Goal: Answer question/provide support

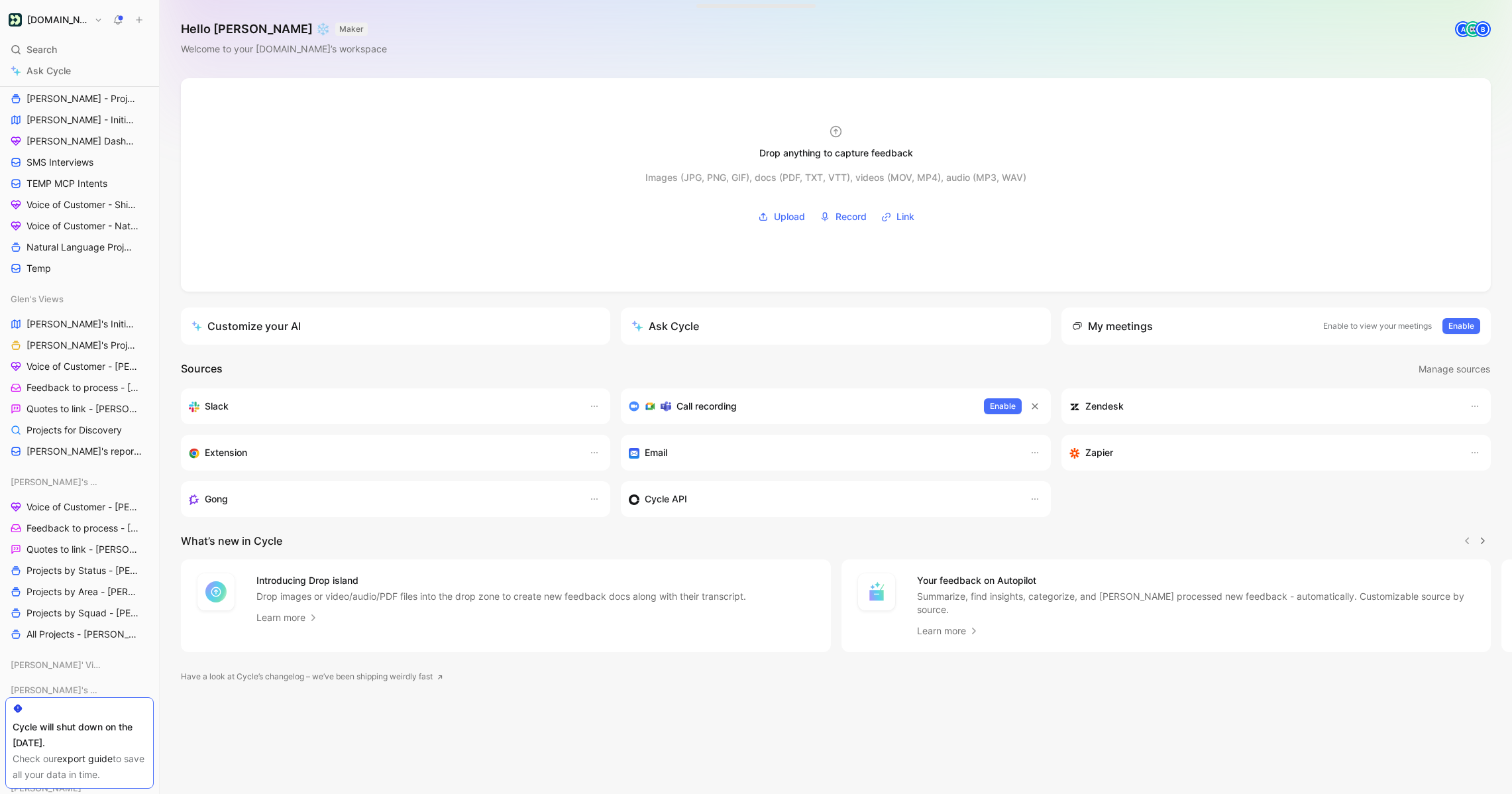
scroll to position [526, 0]
click at [65, 579] on span "Projects by Area - [PERSON_NAME]" at bounding box center [81, 580] width 109 height 13
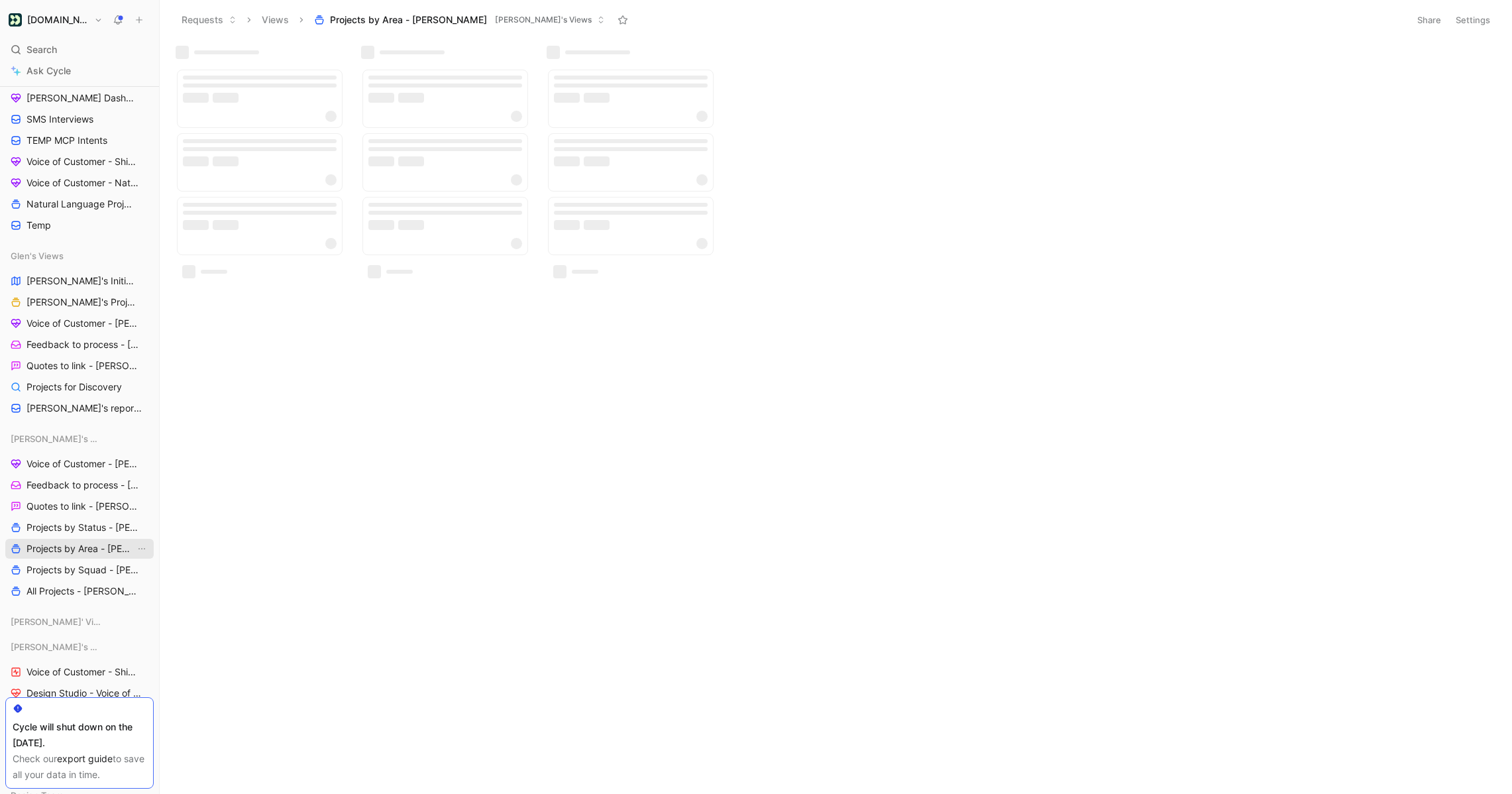
scroll to position [495, 0]
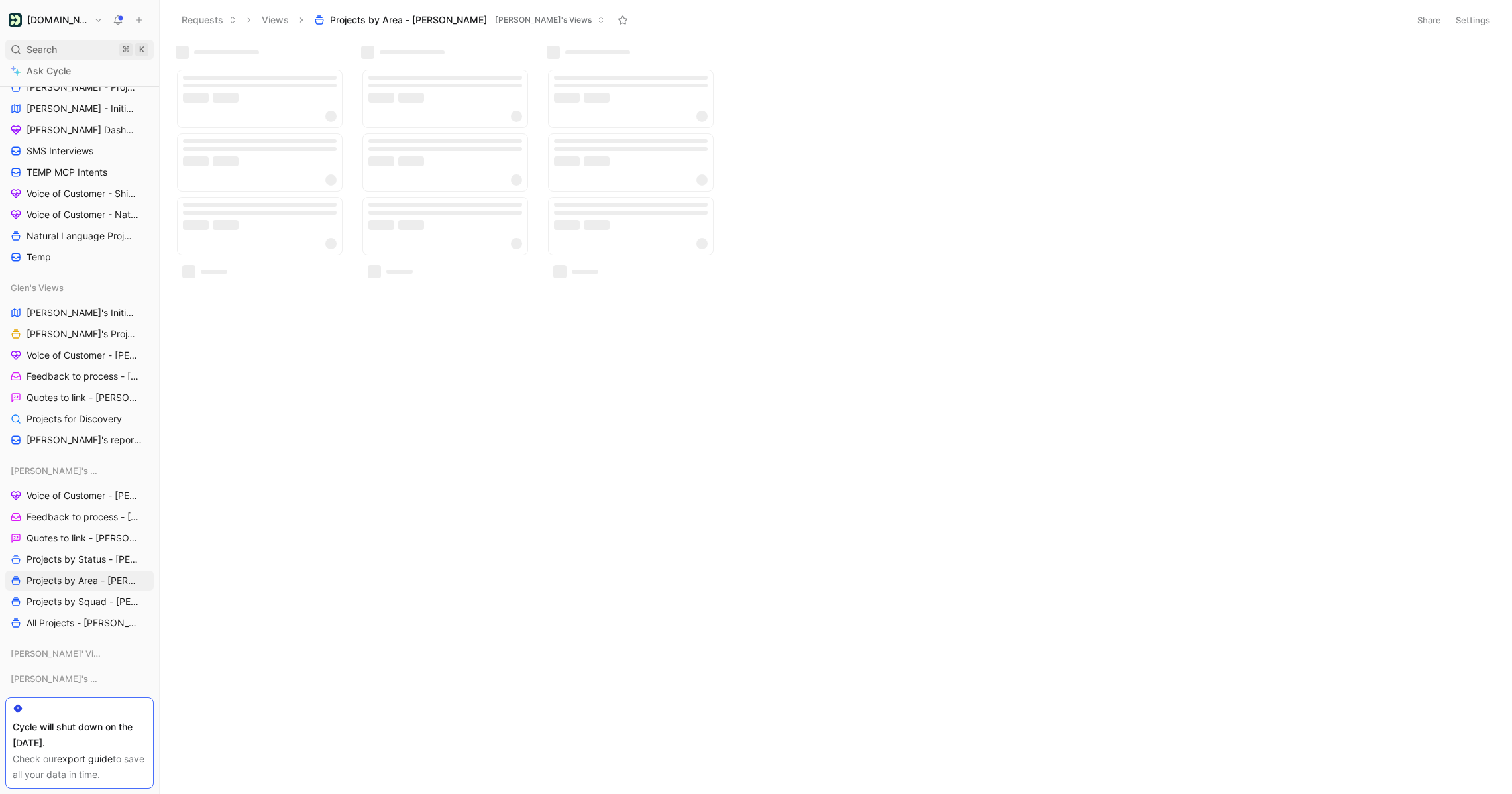
click at [52, 50] on span "Search" at bounding box center [42, 50] width 30 height 16
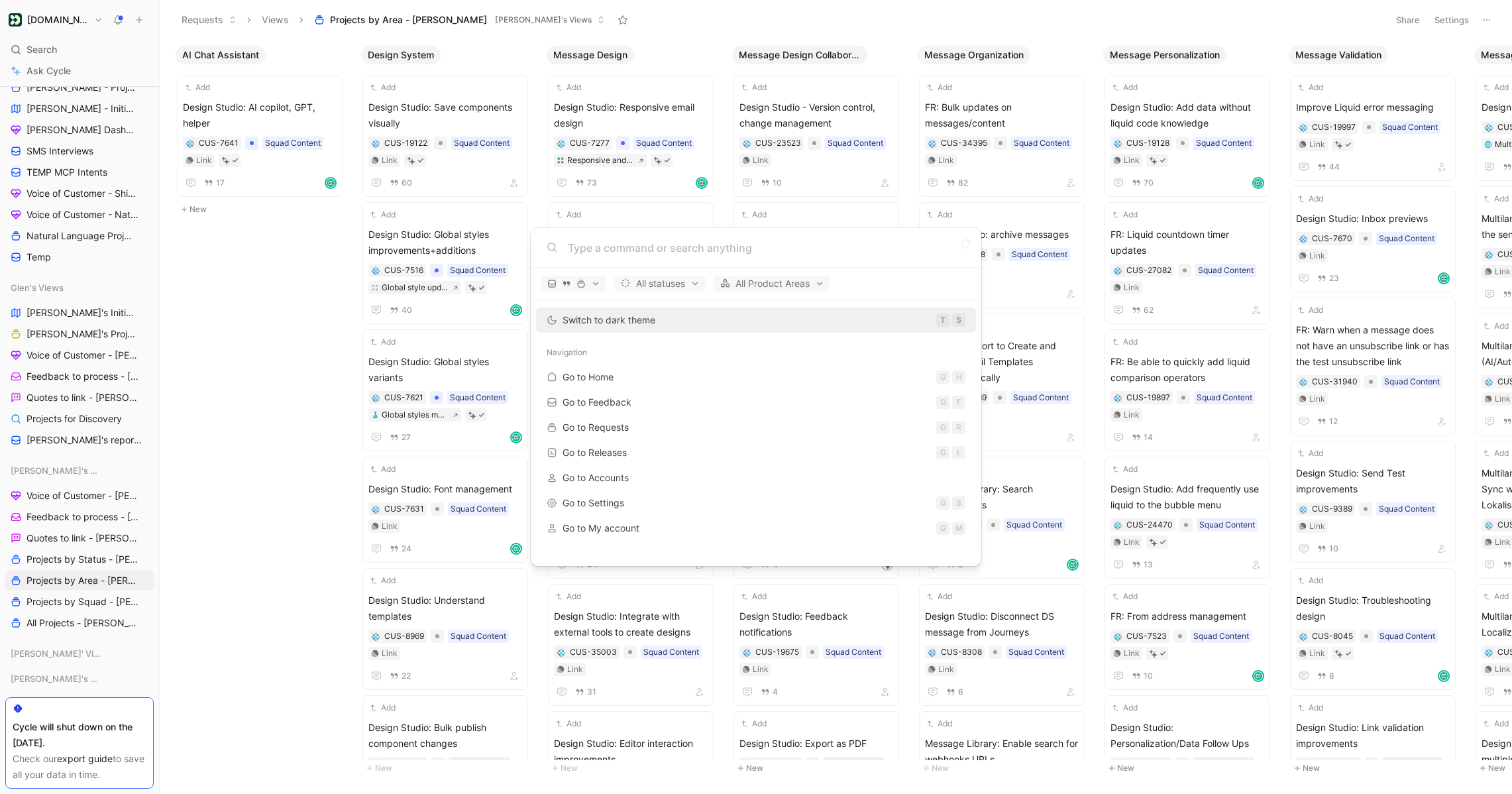
click at [65, 50] on body "[DOMAIN_NAME] Search ⌘ K Ask Cycle Workspace All Company Views Voice of Custome…" at bounding box center [756, 397] width 1512 height 794
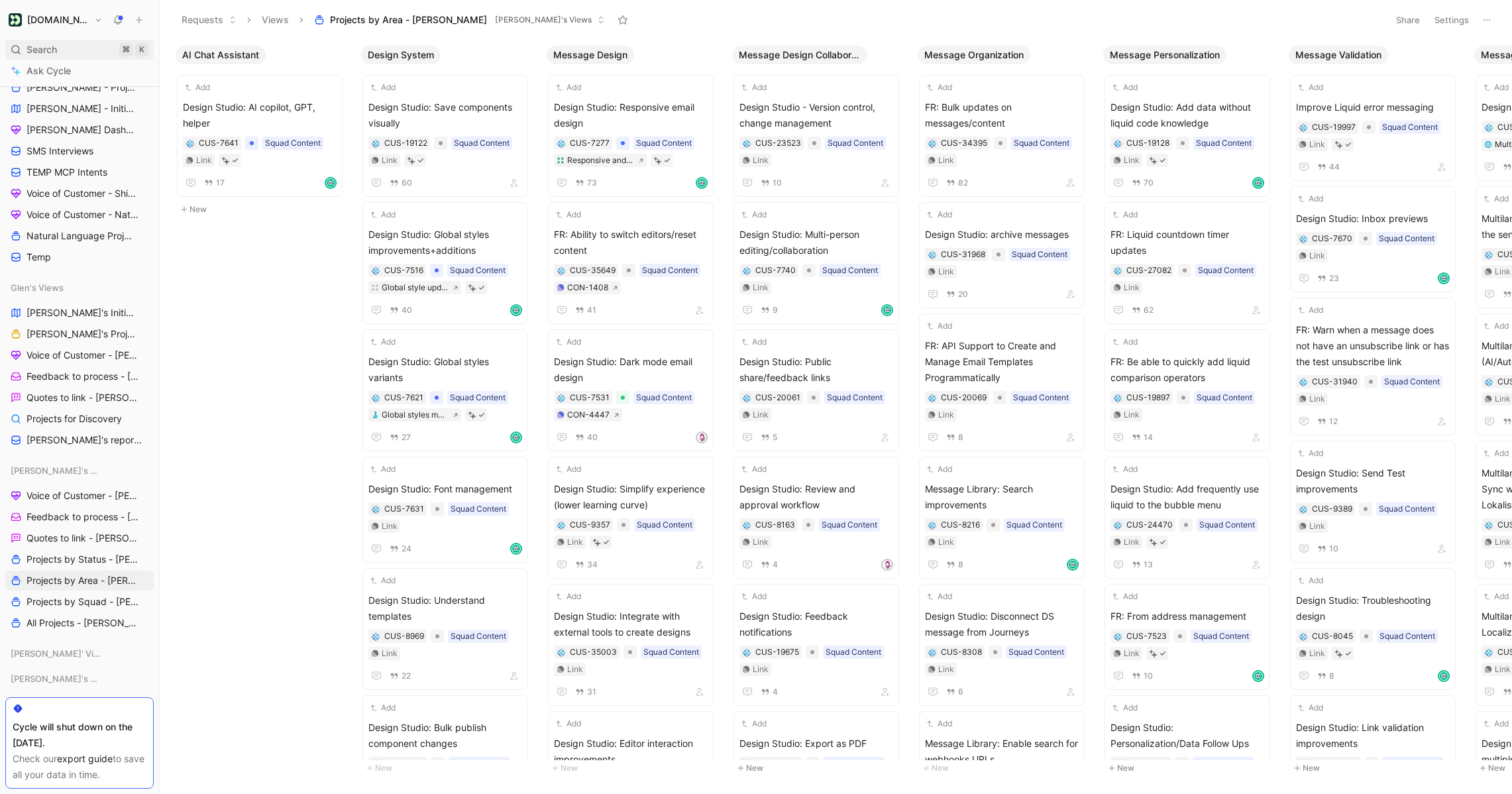
click at [54, 44] on span "Search" at bounding box center [42, 50] width 30 height 16
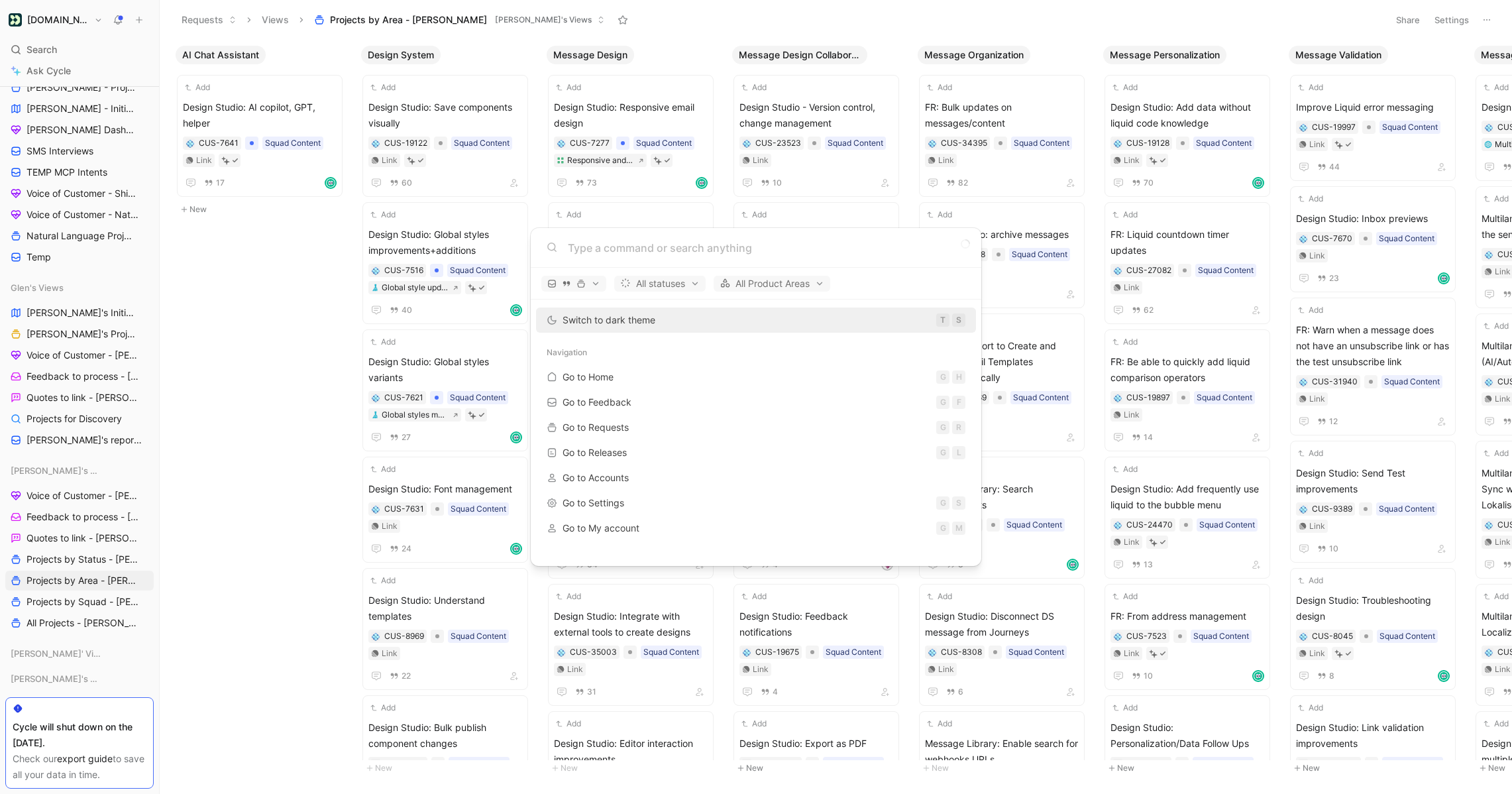
click at [58, 67] on body "[DOMAIN_NAME] Search ⌘ K Ask Cycle Workspace All Company Views Voice of Custome…" at bounding box center [756, 397] width 1512 height 794
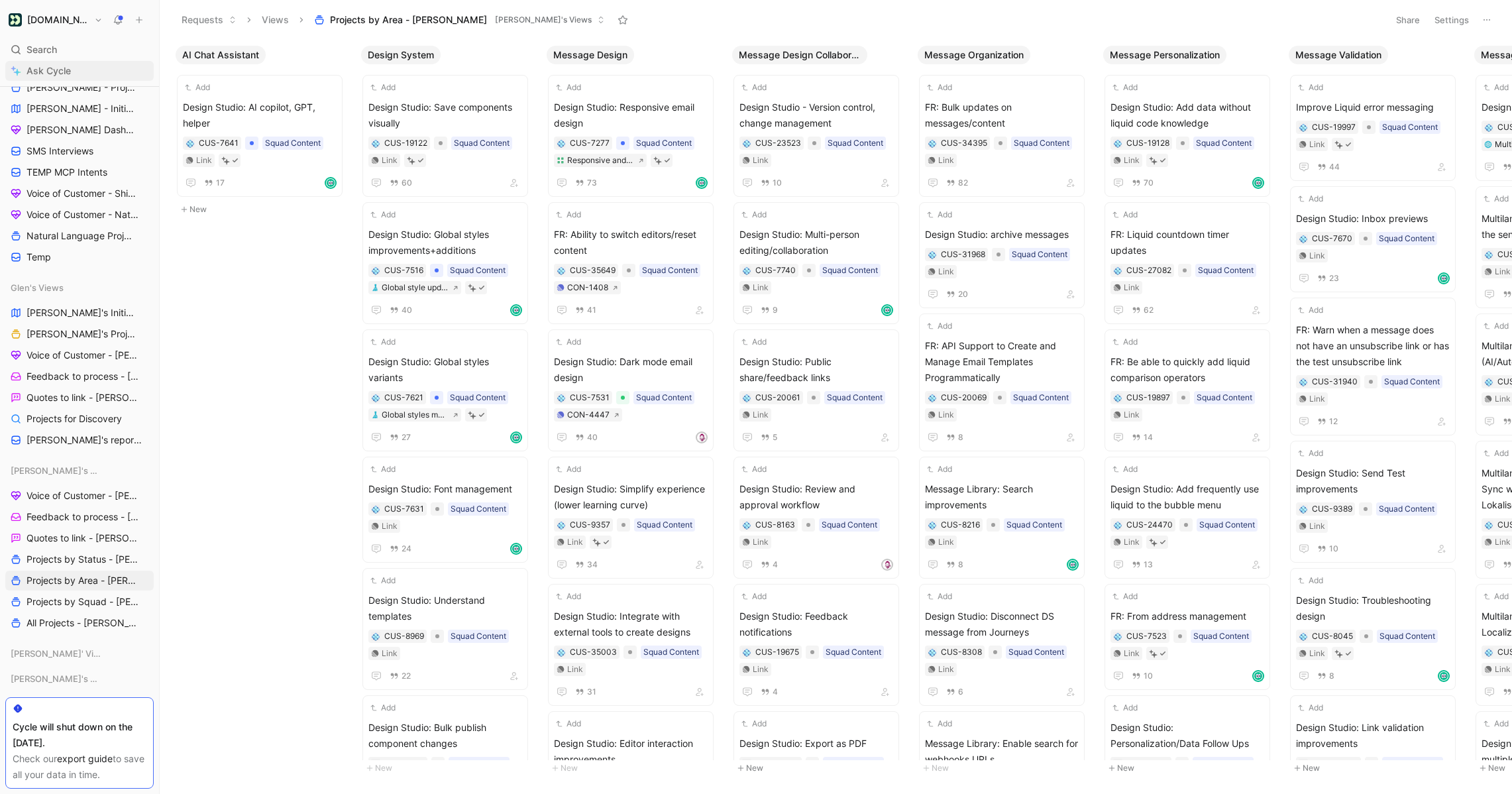
click at [58, 70] on span "Ask Cycle" at bounding box center [49, 71] width 44 height 16
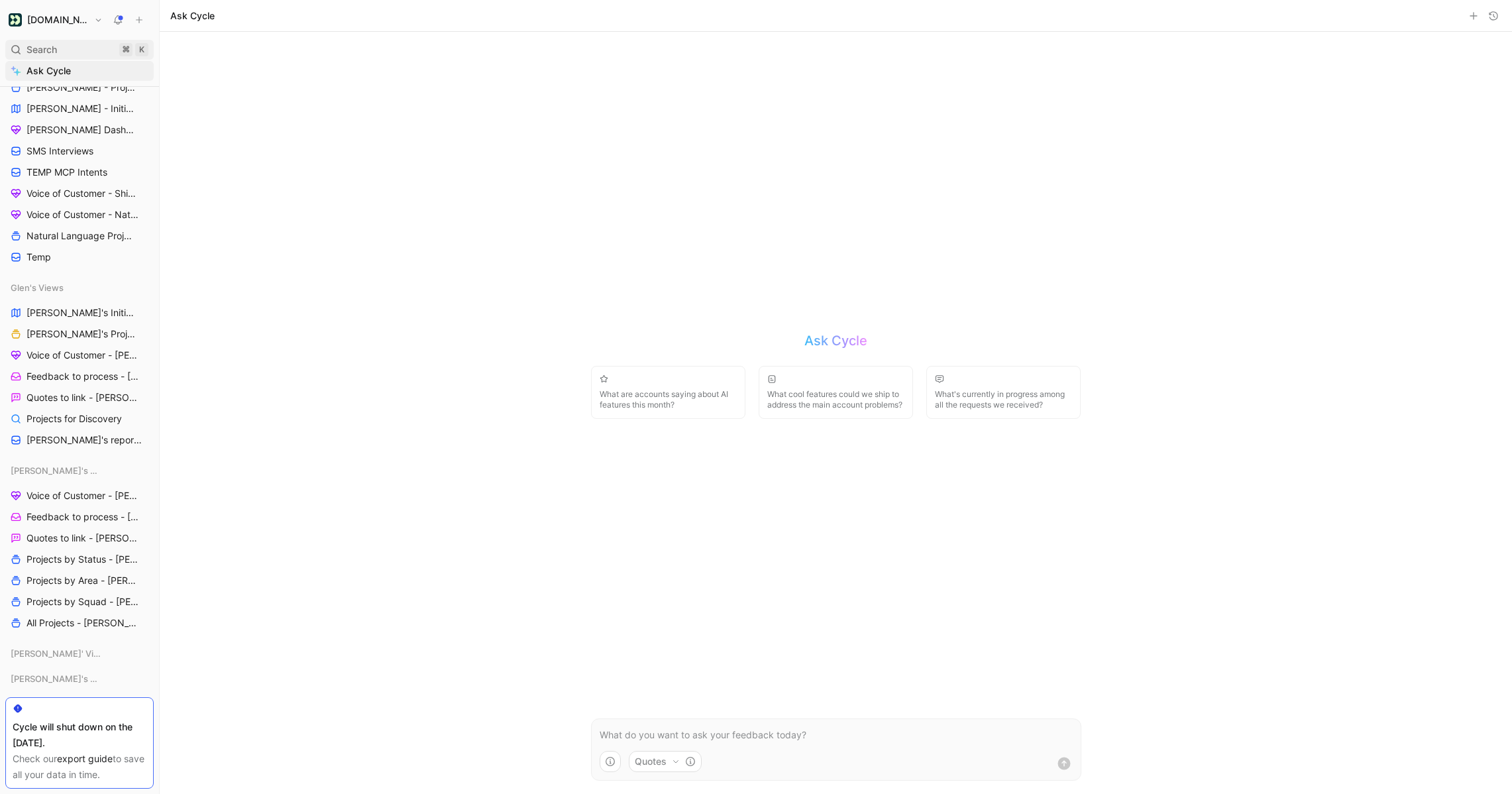
click at [73, 53] on div "Search ⌘ K" at bounding box center [79, 49] width 149 height 20
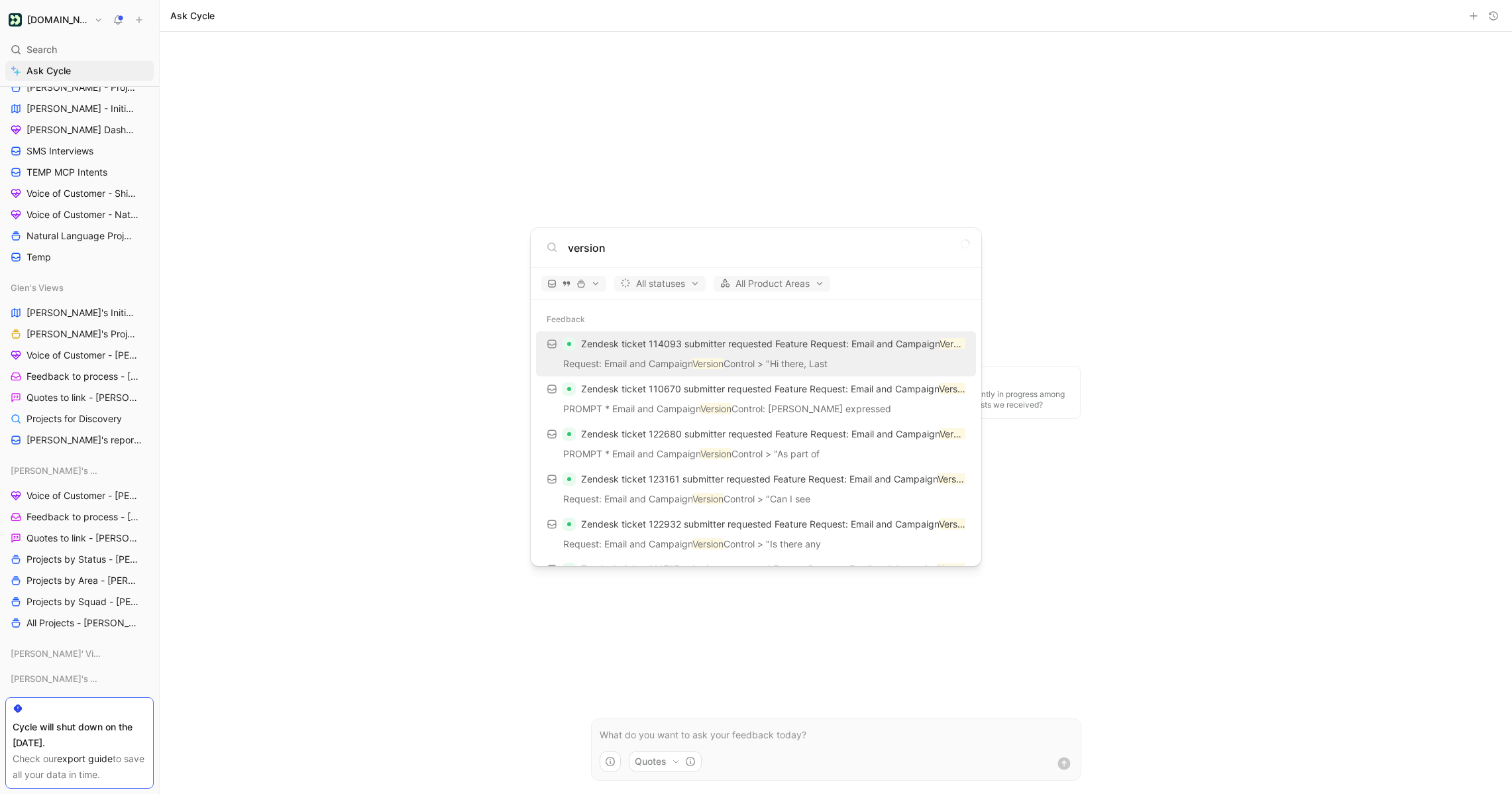
type input "version"
click at [712, 356] on p "Request: Email and Campaign Version Control > "Hi there, Last" at bounding box center [756, 365] width 432 height 20
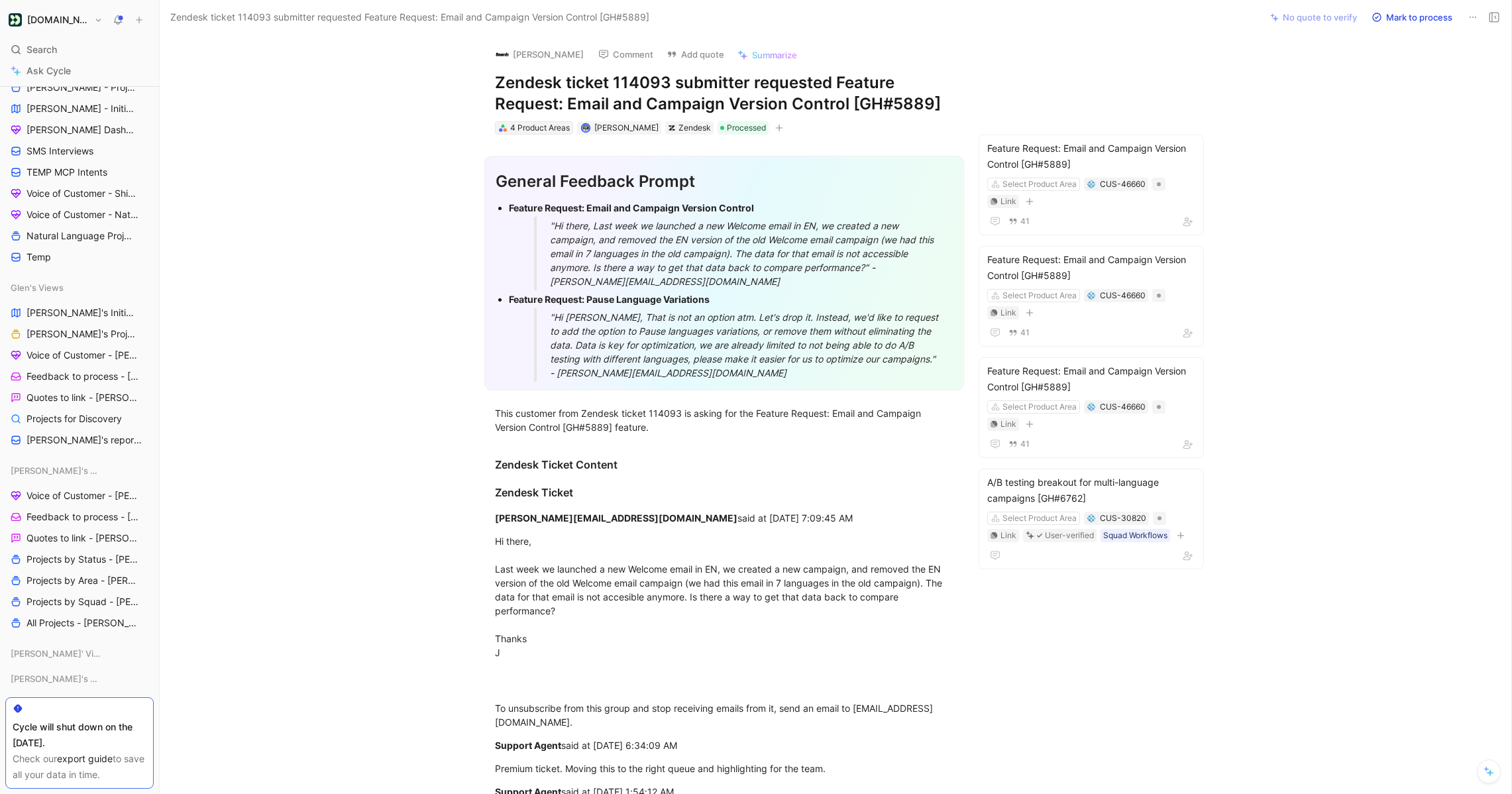
click at [524, 128] on div "4 Product Areas" at bounding box center [540, 128] width 59 height 13
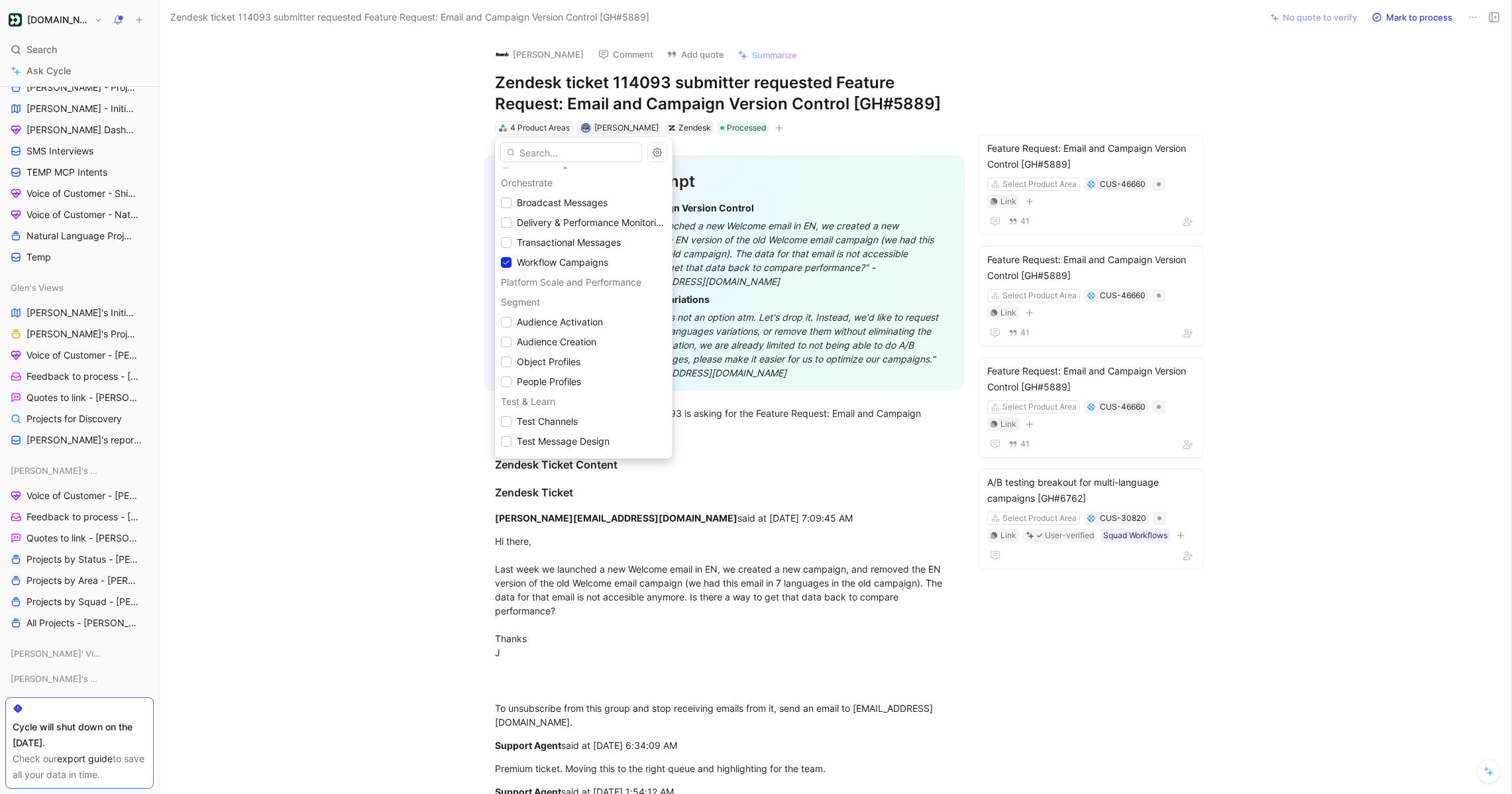
scroll to position [1186, 0]
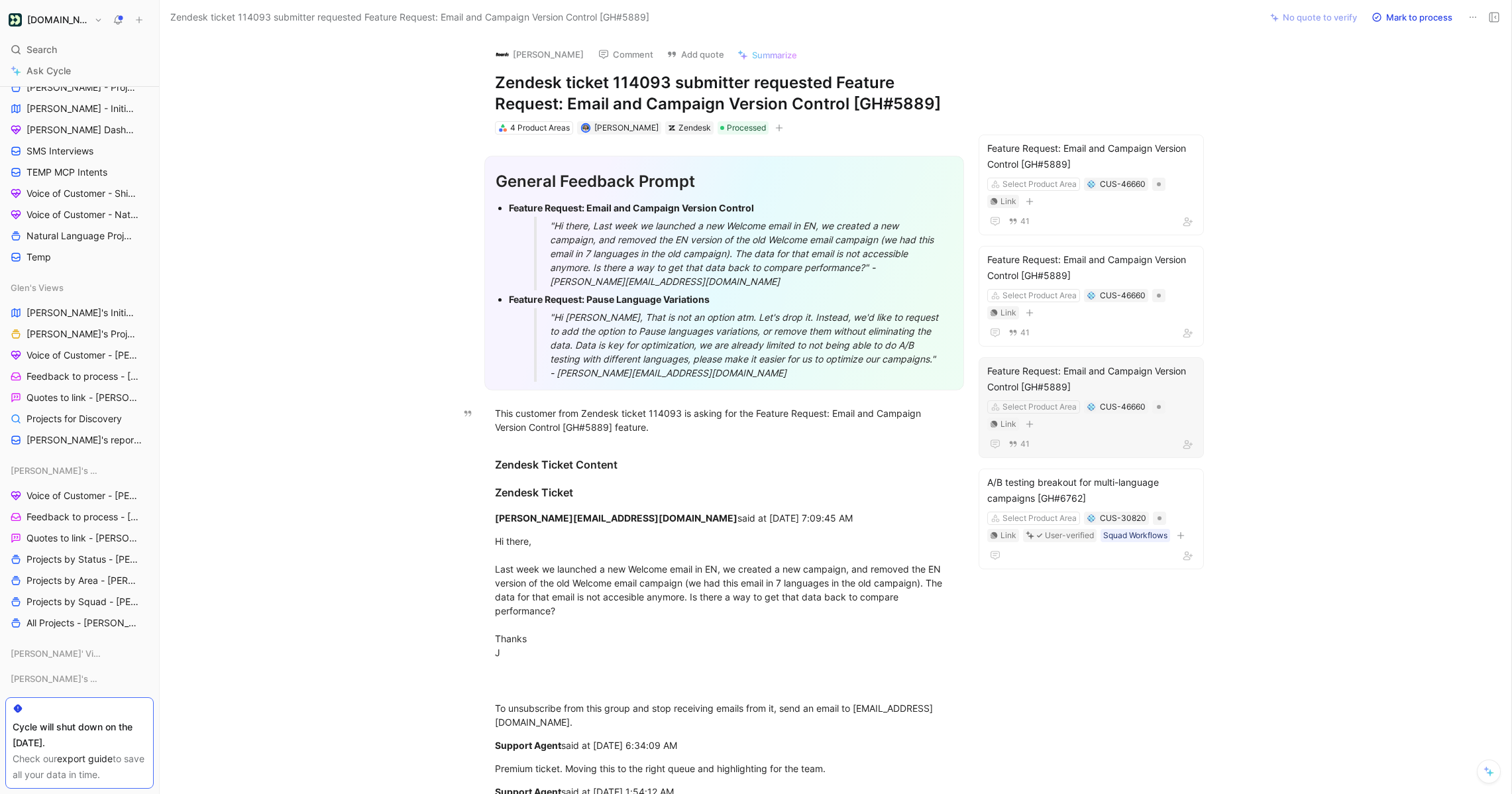
click at [1068, 369] on div "Feature Request: Email and Campaign Version Control [GH#5889]" at bounding box center [1091, 379] width 208 height 32
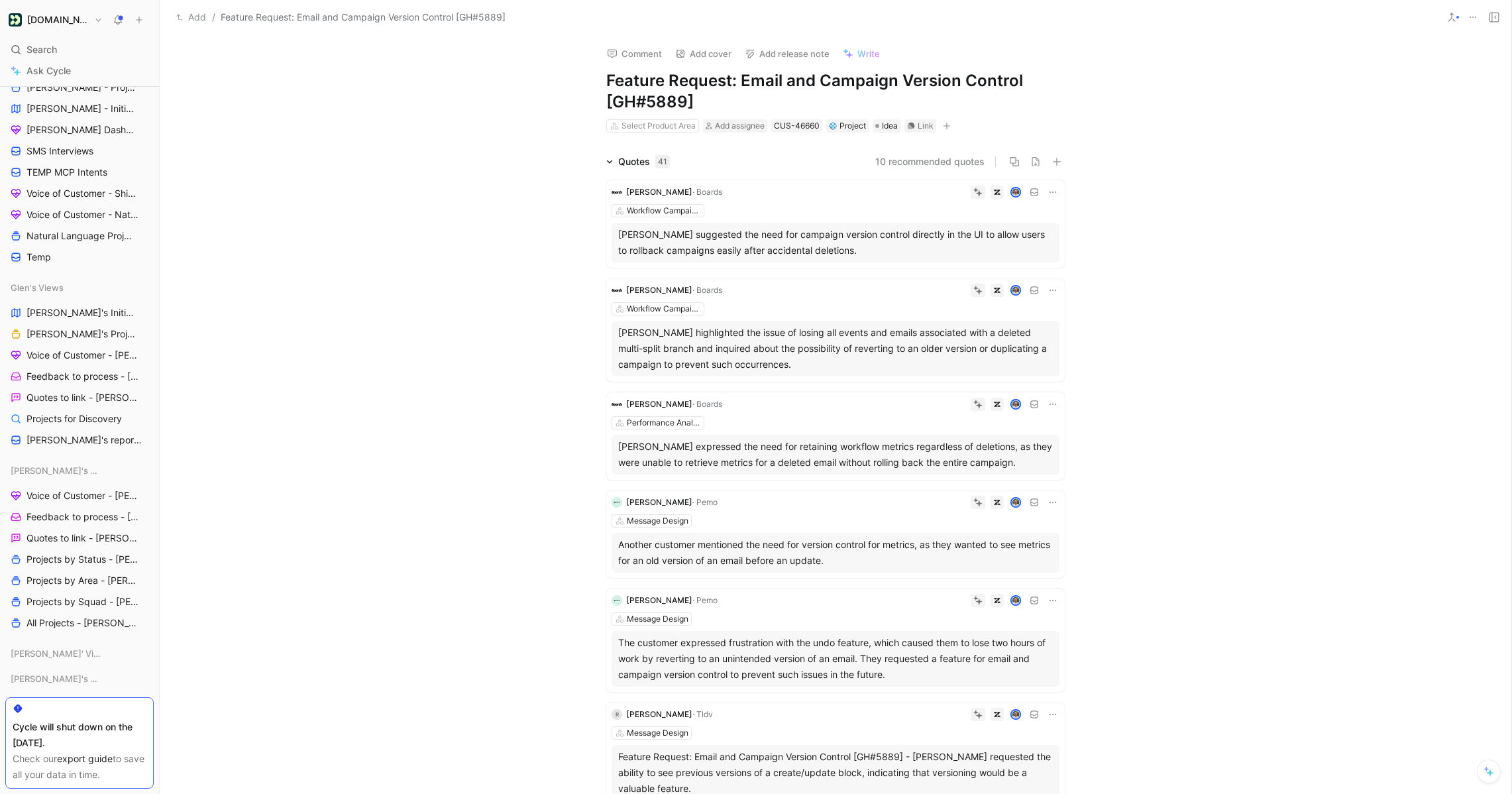
click at [860, 46] on button "Write" at bounding box center [862, 54] width 49 height 19
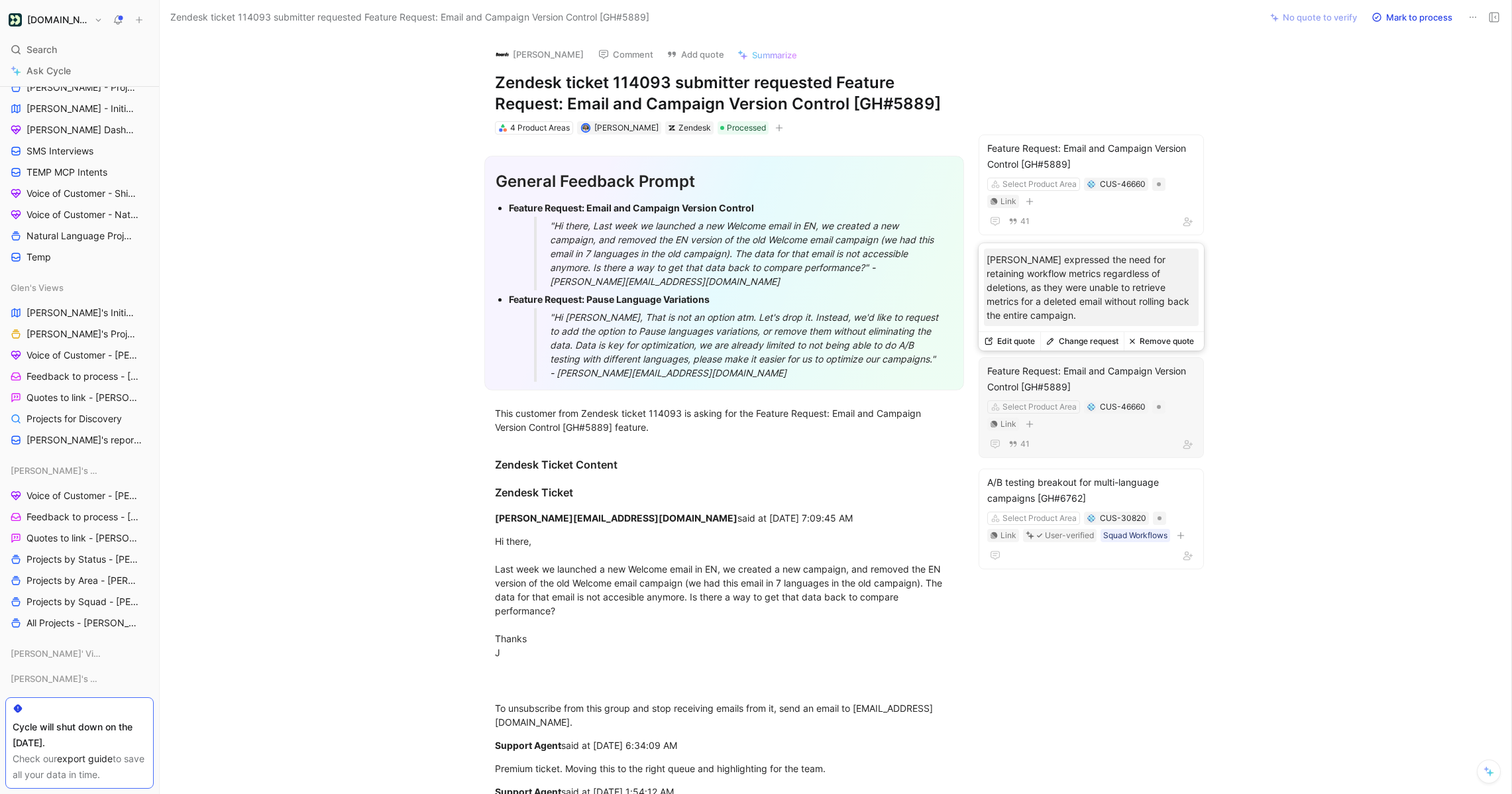
click at [1034, 370] on div "Feature Request: Email and Campaign Version Control [GH#5889]" at bounding box center [1091, 379] width 208 height 32
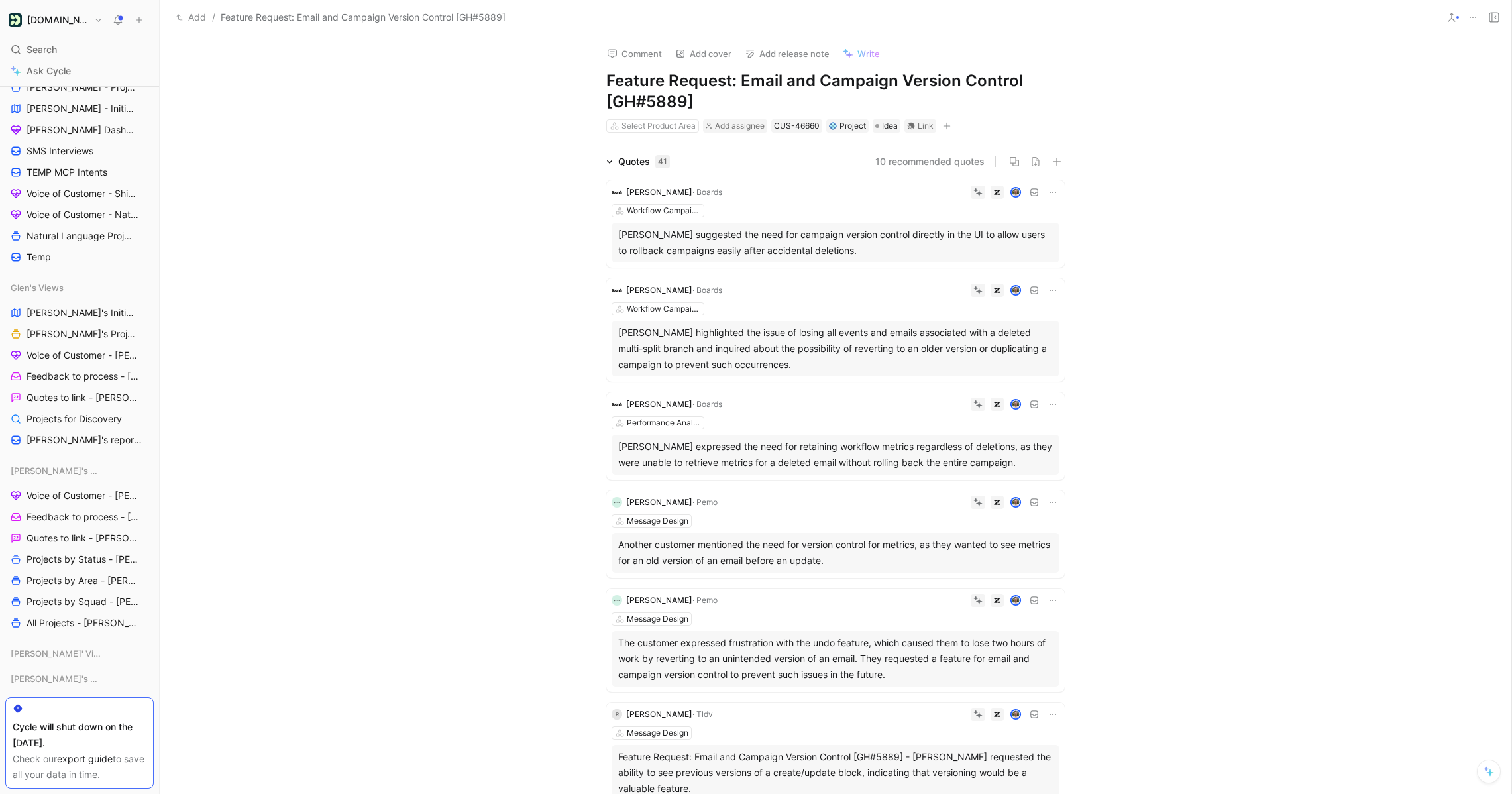
click at [862, 51] on span "Write" at bounding box center [868, 54] width 22 height 12
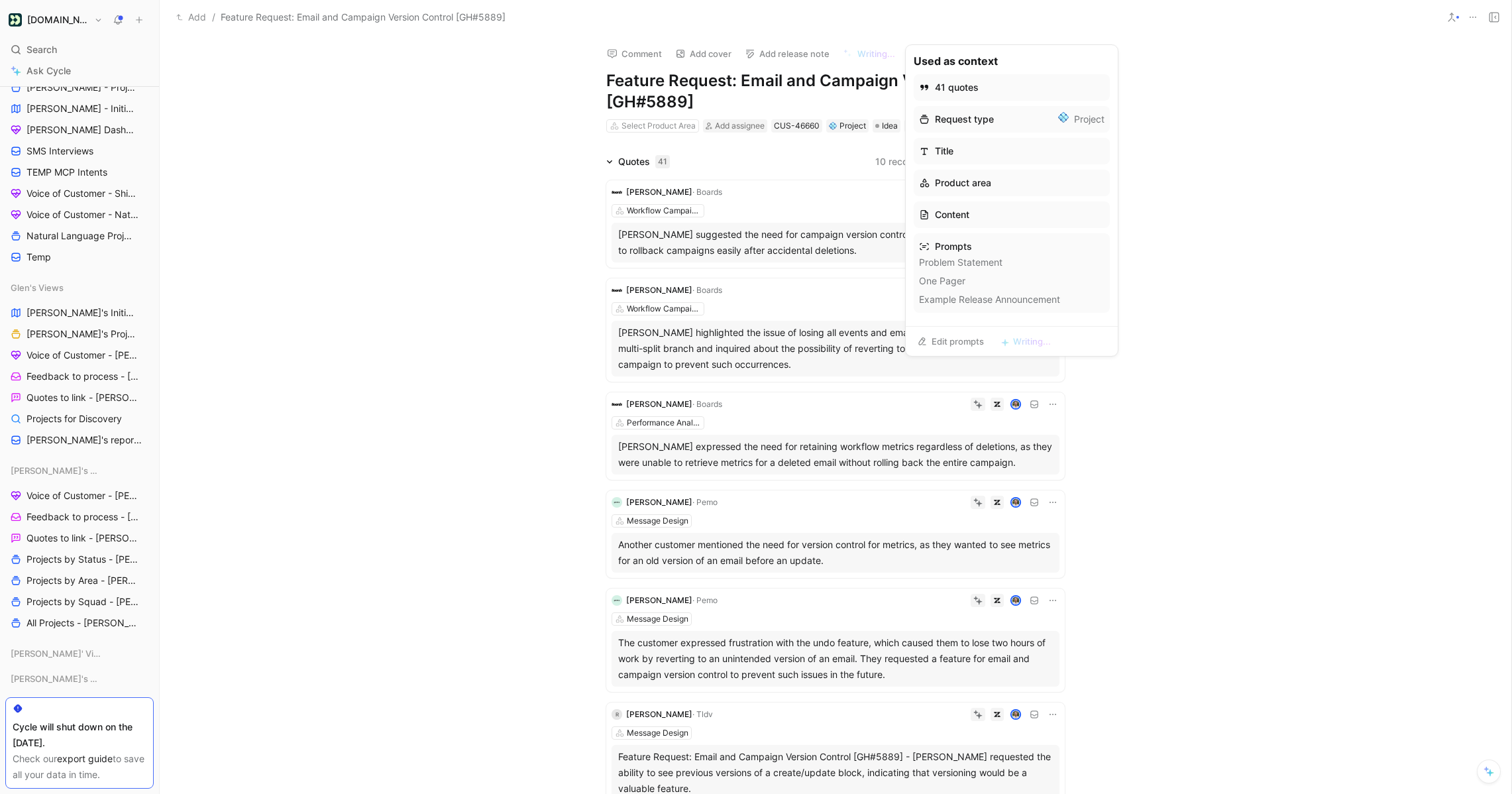
click at [980, 89] on li "41 quotes" at bounding box center [1012, 87] width 196 height 27
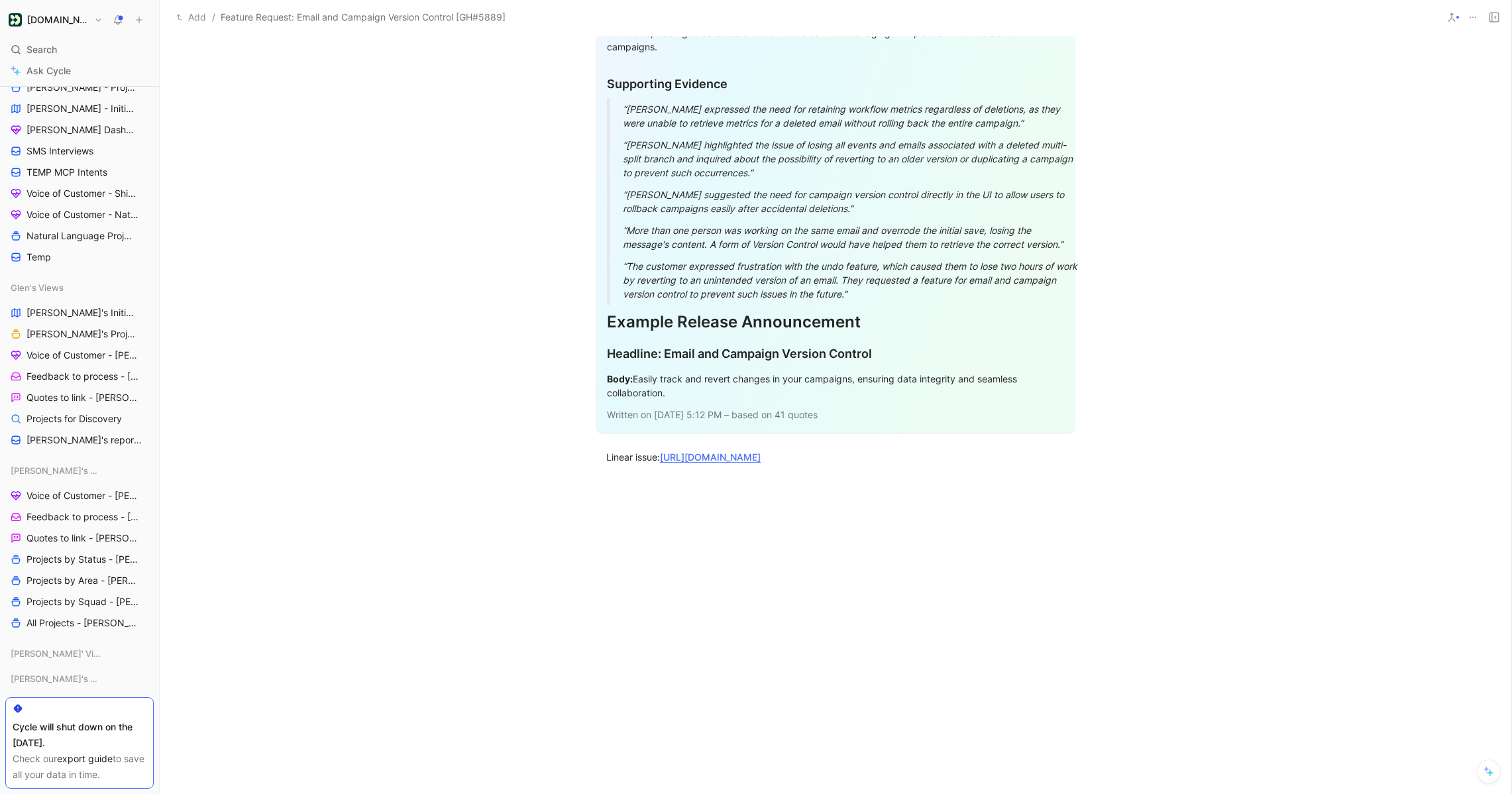
scroll to position [2089, 0]
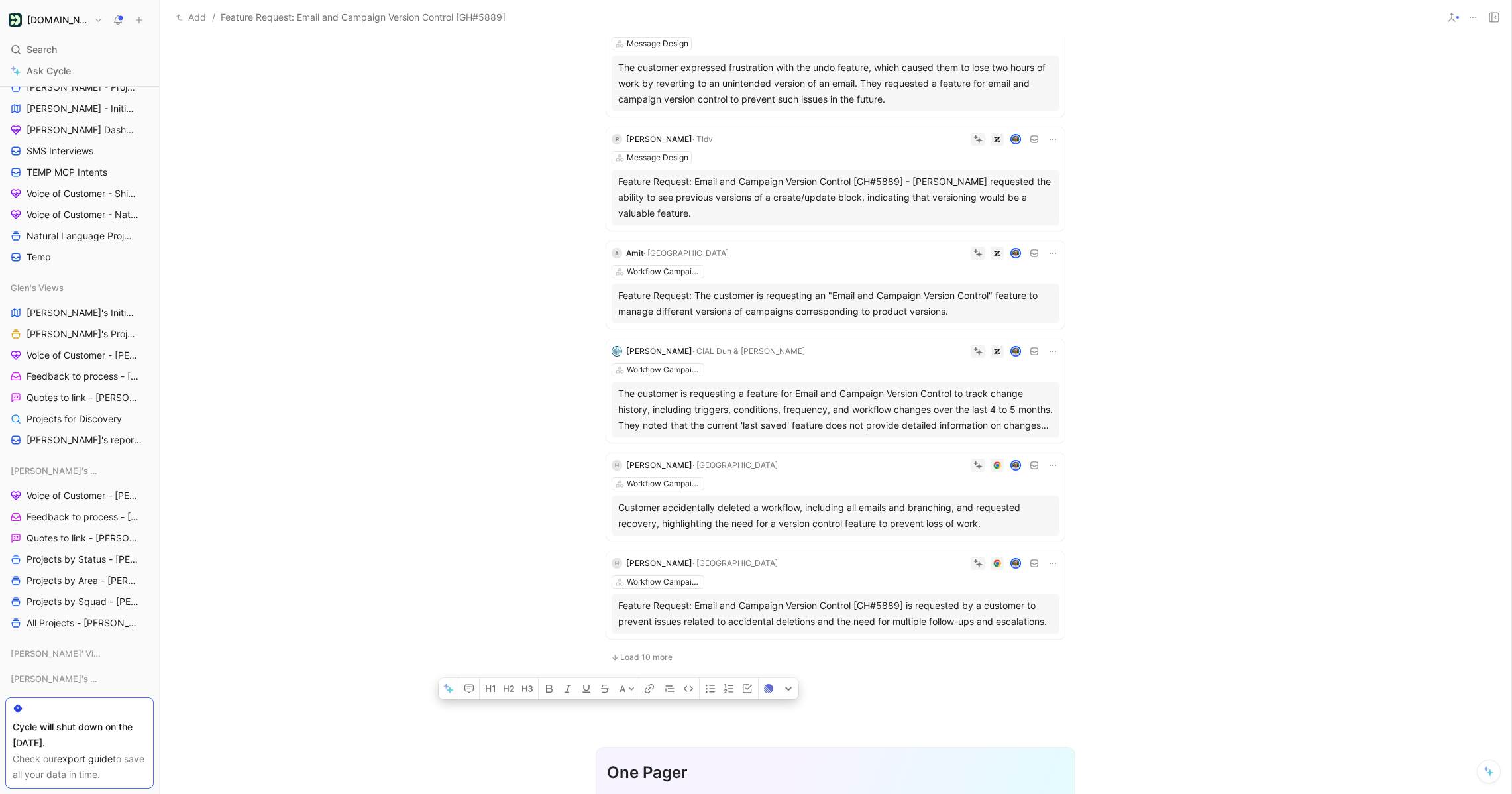
drag, startPoint x: 689, startPoint y: 402, endPoint x: 631, endPoint y: 169, distance: 240.1
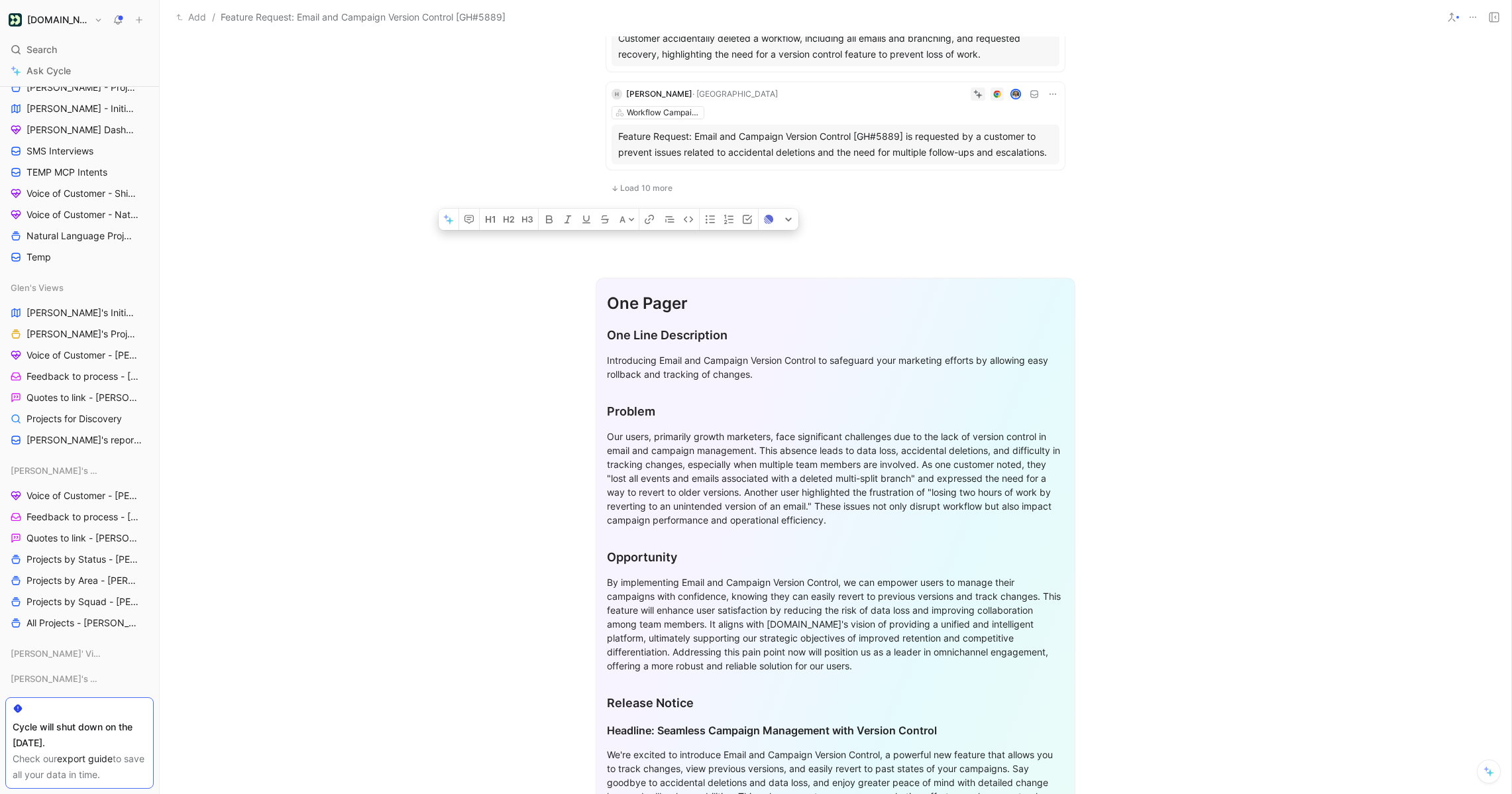
click at [811, 504] on div "Our users, primarily growth marketers, face significant challenges due to the l…" at bounding box center [835, 478] width 458 height 97
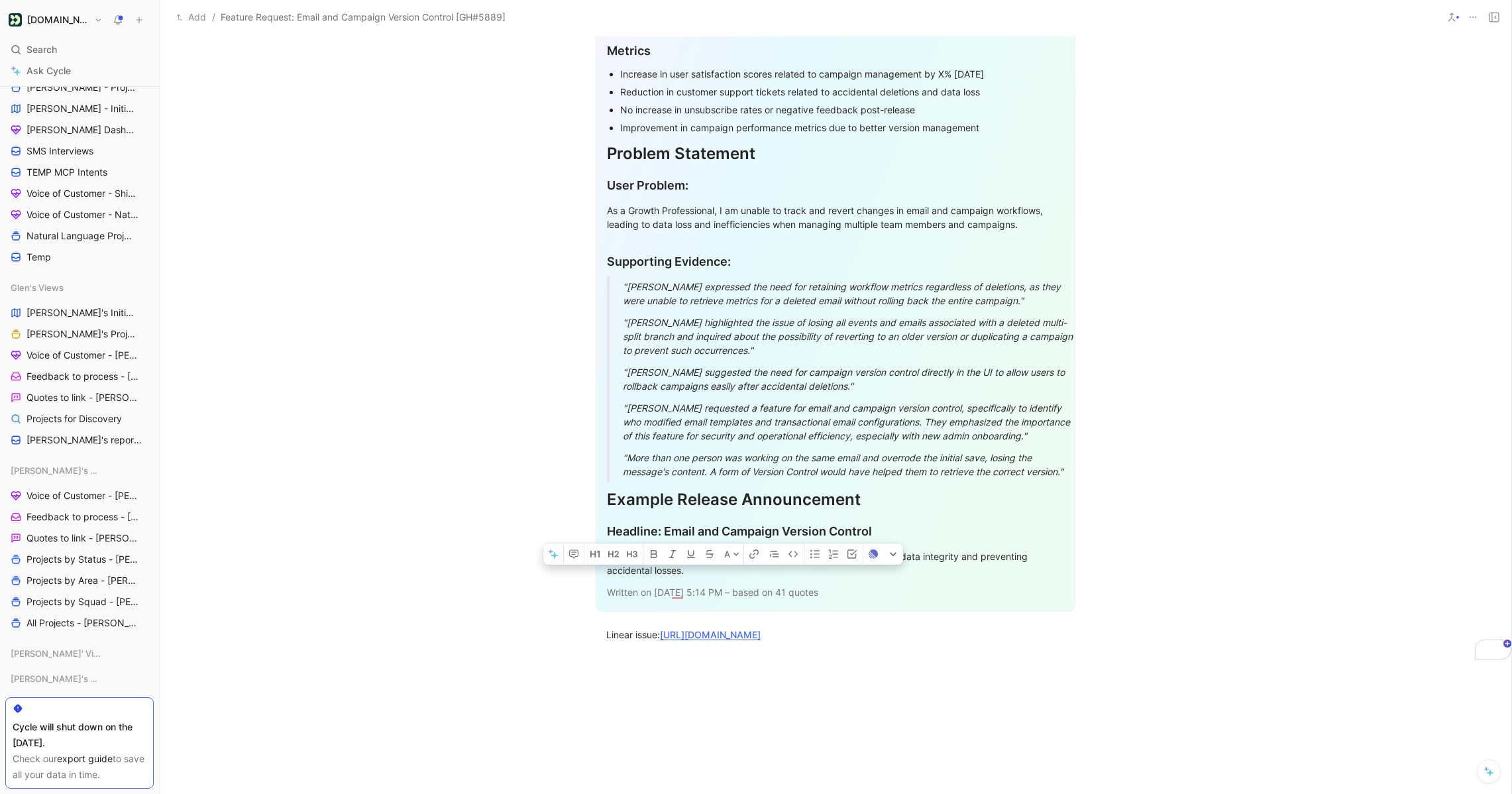
scroll to position [1923, 0]
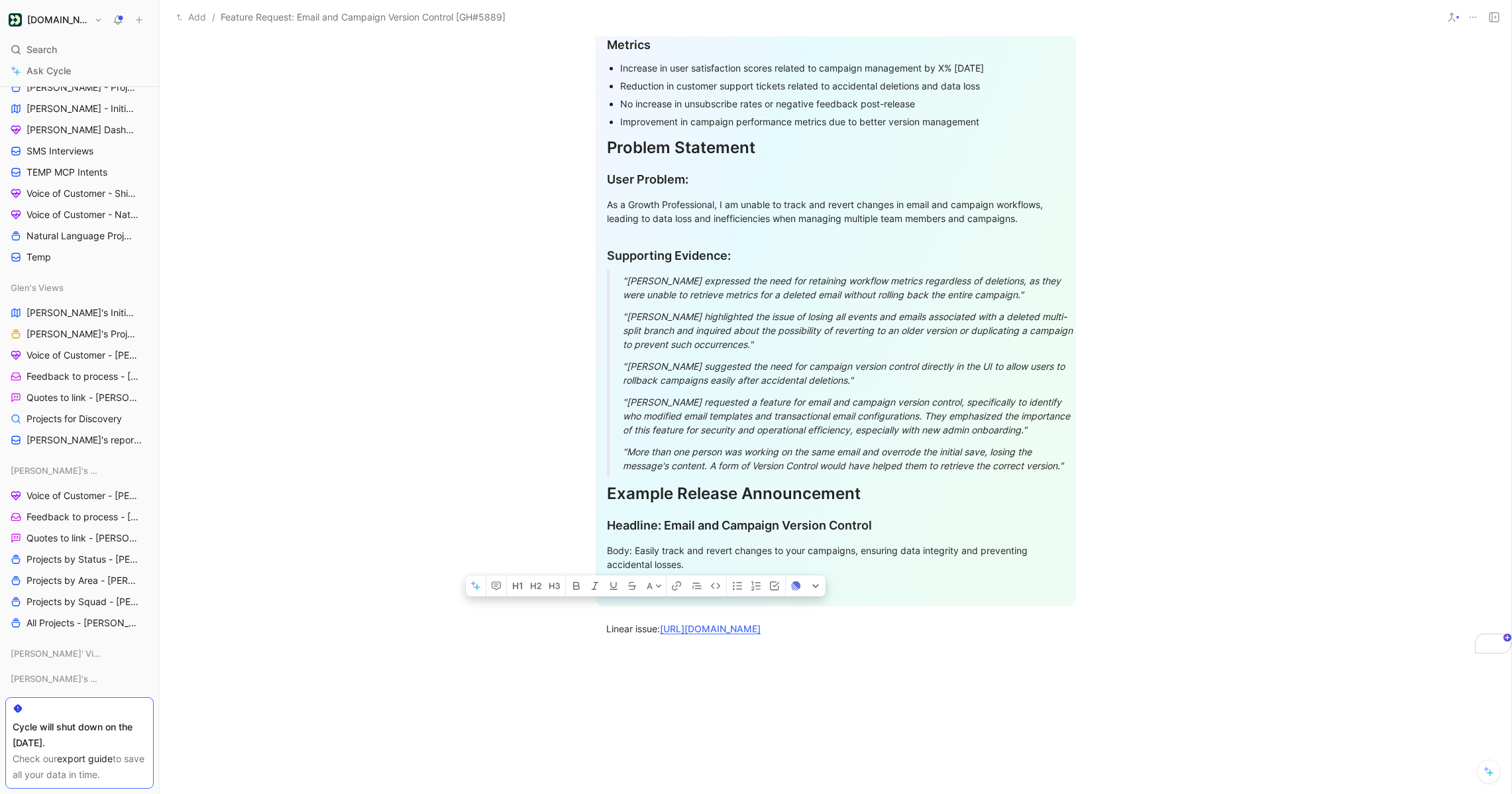
drag, startPoint x: 606, startPoint y: 291, endPoint x: 861, endPoint y: 569, distance: 377.2
click at [861, 569] on div "One Pager One Line Description Introducing Email and Campaign Version Control t…" at bounding box center [836, 2] width 480 height 1207
copy div "One Pager One Line Description Introducing Email and Campaign Version Control t…"
